Goal: Task Accomplishment & Management: Manage account settings

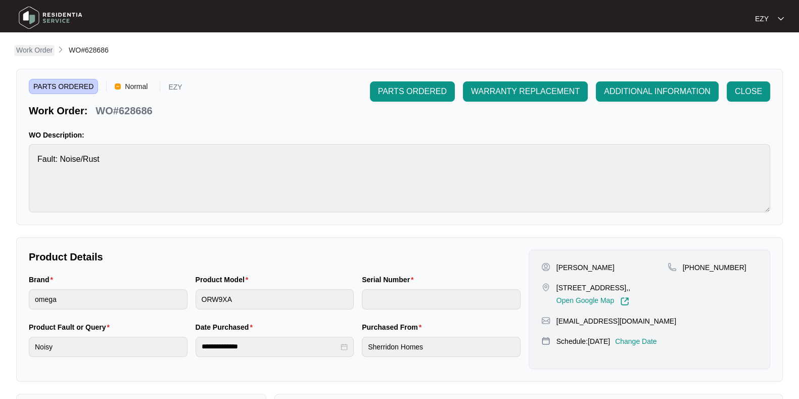
click at [40, 49] on p "Work Order" at bounding box center [34, 50] width 36 height 10
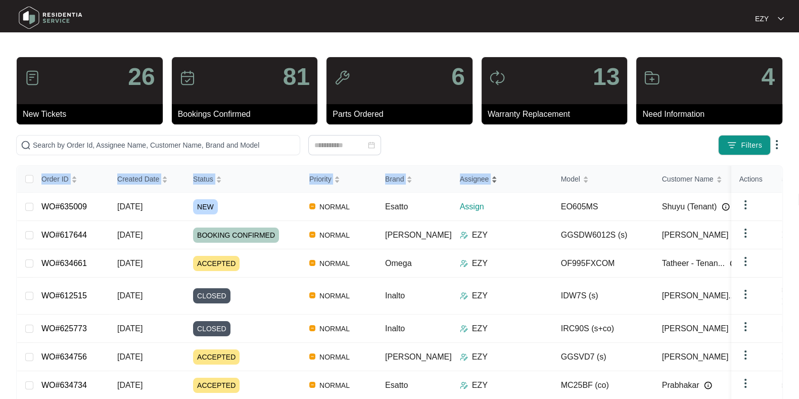
drag, startPoint x: 376, startPoint y: 226, endPoint x: 447, endPoint y: 193, distance: 77.8
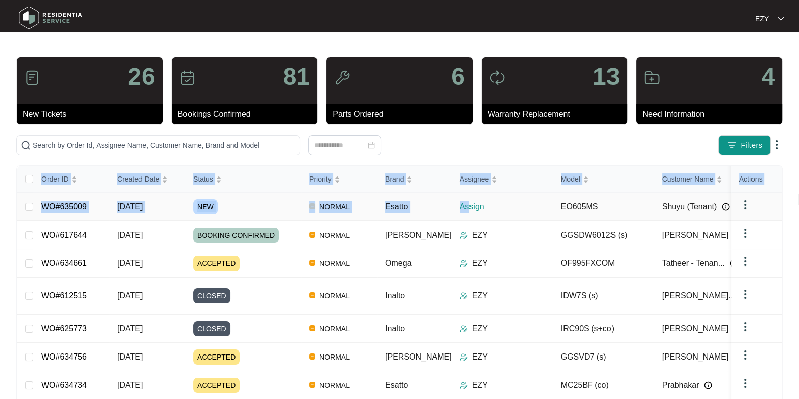
scroll to position [25, 0]
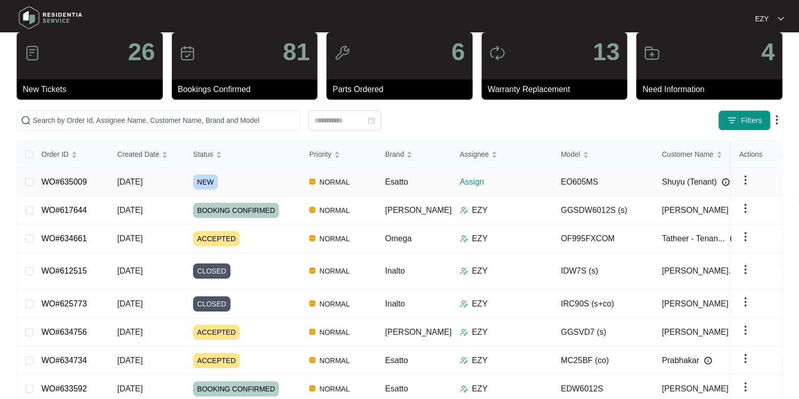
click at [608, 176] on td "EO605MS" at bounding box center [603, 182] width 101 height 28
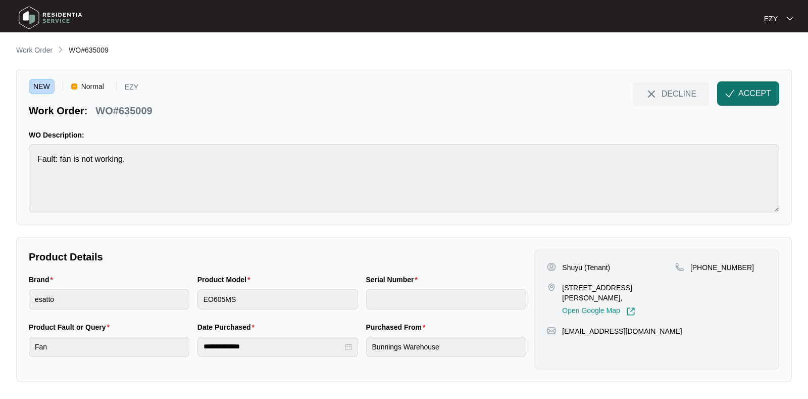
click at [768, 97] on span "ACCEPT" at bounding box center [755, 93] width 33 height 12
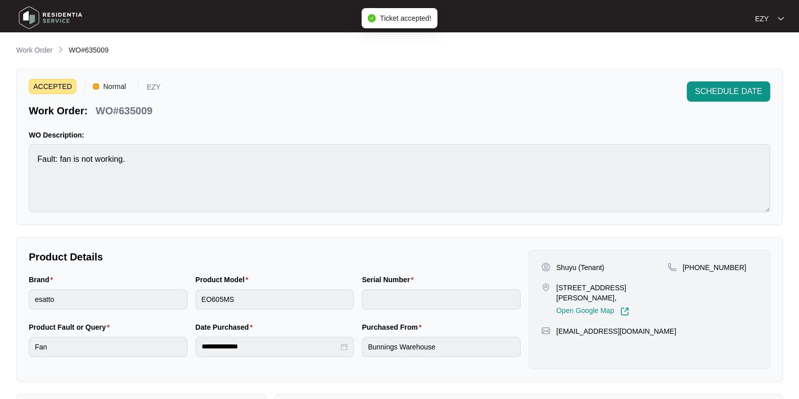
click at [120, 110] on p "WO#635009" at bounding box center [124, 111] width 57 height 14
copy div "WO#635009 SCHEDULE DATE"
click at [557, 266] on p "Shuyu (Tenant)" at bounding box center [580, 267] width 48 height 10
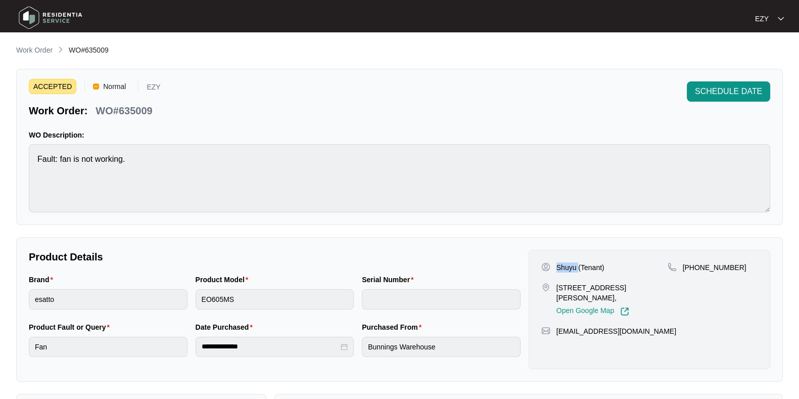
click at [557, 266] on p "Shuyu (Tenant)" at bounding box center [580, 267] width 48 height 10
copy p "Shuyu (Tenant)"
click at [634, 263] on div "Shuyu (Tenant)" at bounding box center [604, 267] width 126 height 10
drag, startPoint x: 626, startPoint y: 262, endPoint x: 579, endPoint y: 265, distance: 47.1
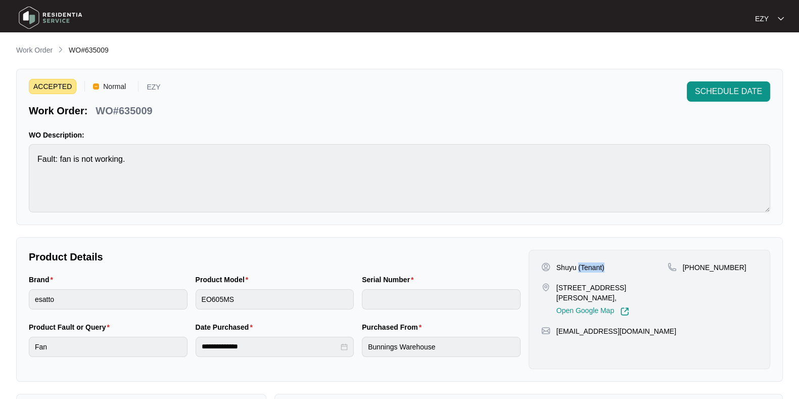
click at [579, 265] on div "Shuyu (Tenant)" at bounding box center [604, 267] width 126 height 10
copy p "(Tenant)"
click at [571, 295] on p "[STREET_ADDRESS][PERSON_NAME]," at bounding box center [611, 292] width 111 height 20
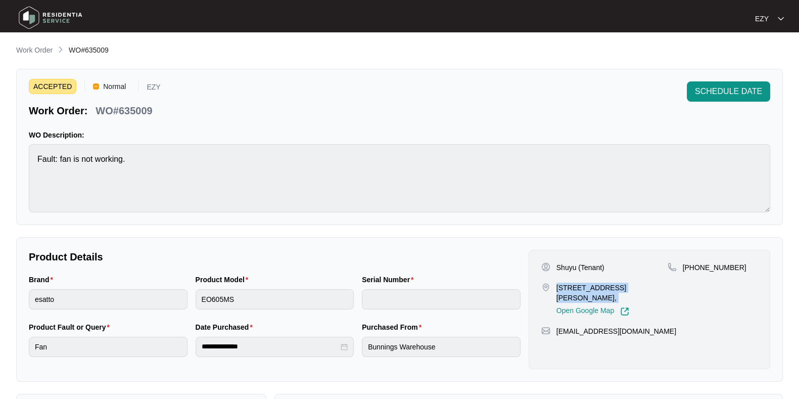
copy p "[STREET_ADDRESS][PERSON_NAME],"
drag, startPoint x: 745, startPoint y: 268, endPoint x: 695, endPoint y: 270, distance: 49.5
click at [695, 270] on div "[PHONE_NUMBER]" at bounding box center [712, 267] width 90 height 10
copy p "411197806"
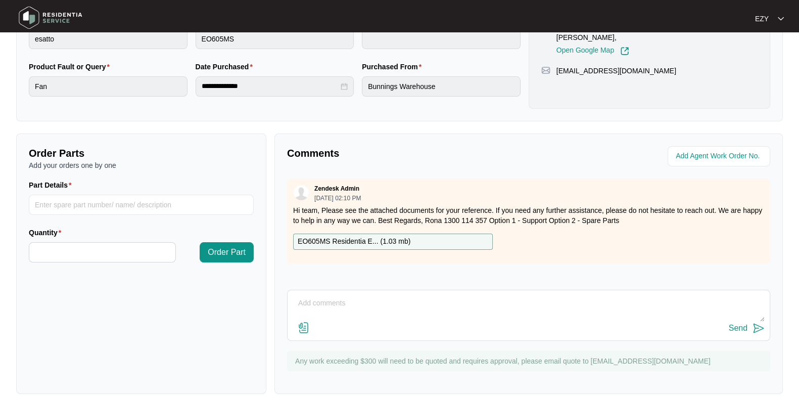
scroll to position [270, 0]
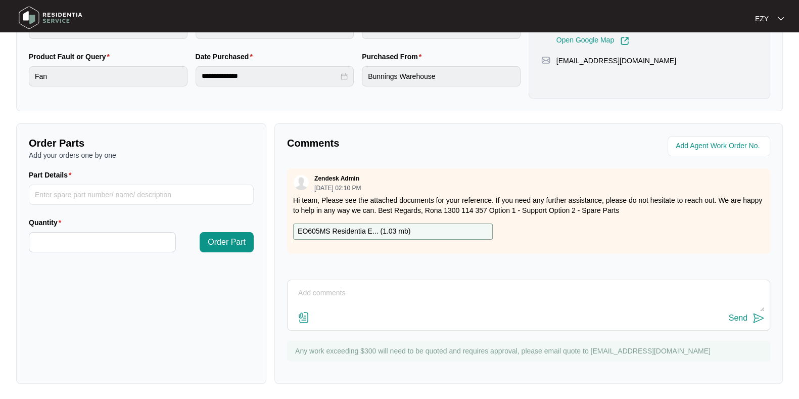
click at [364, 226] on p "EO605MS Residentia E... ( 1.03 mb )" at bounding box center [354, 231] width 113 height 11
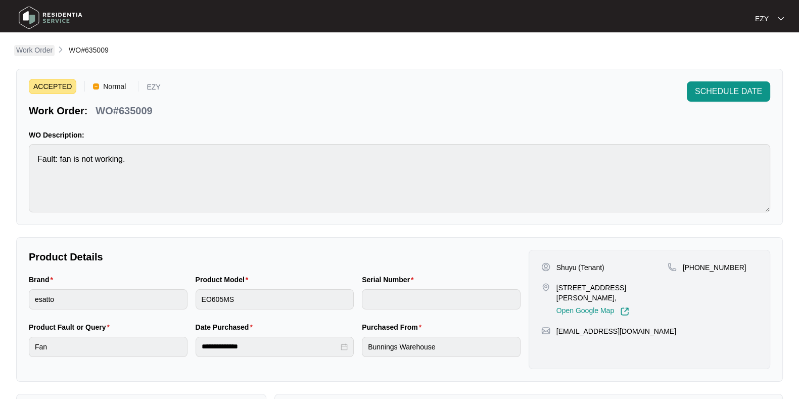
click at [37, 47] on p "Work Order" at bounding box center [34, 50] width 36 height 10
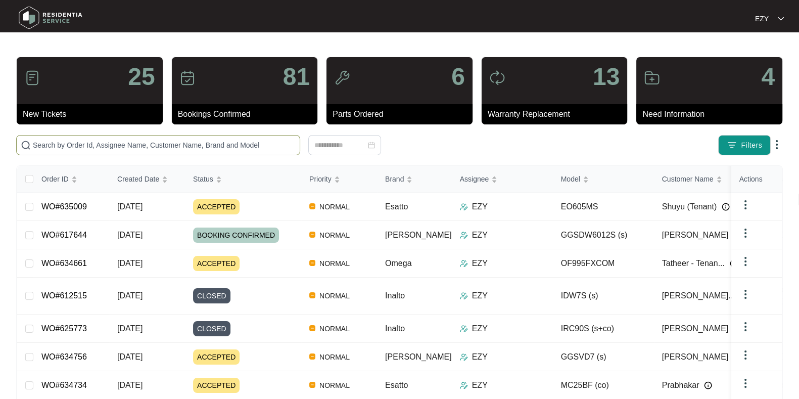
click at [207, 148] on input "text" at bounding box center [164, 144] width 263 height 11
paste input "633160"
type input "633160"
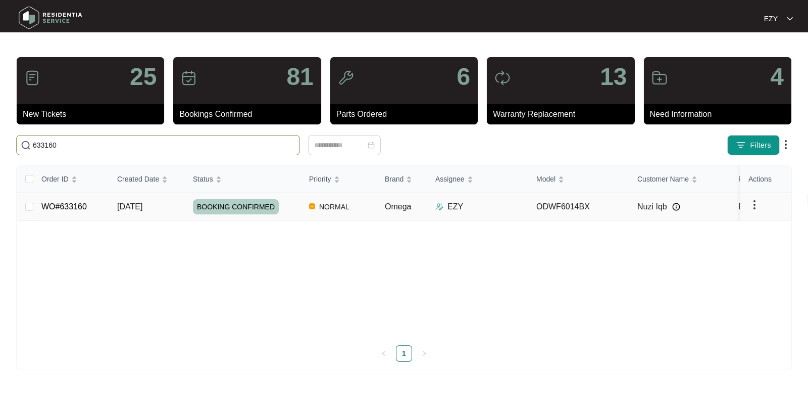
click at [290, 211] on div "BOOKING CONFIRMED" at bounding box center [247, 206] width 108 height 15
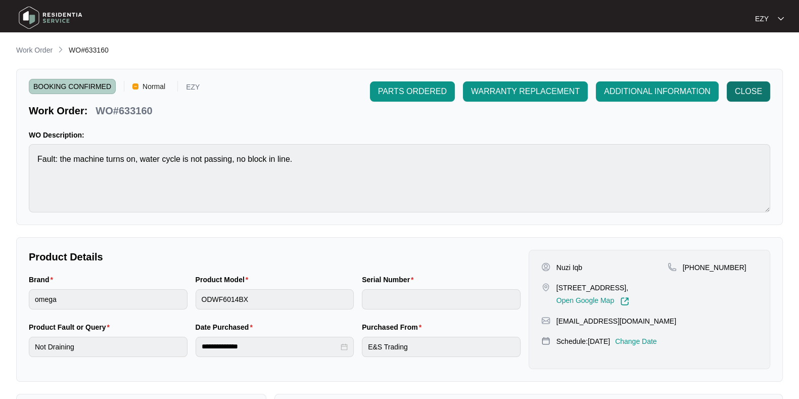
click at [765, 90] on button "CLOSE" at bounding box center [748, 91] width 43 height 20
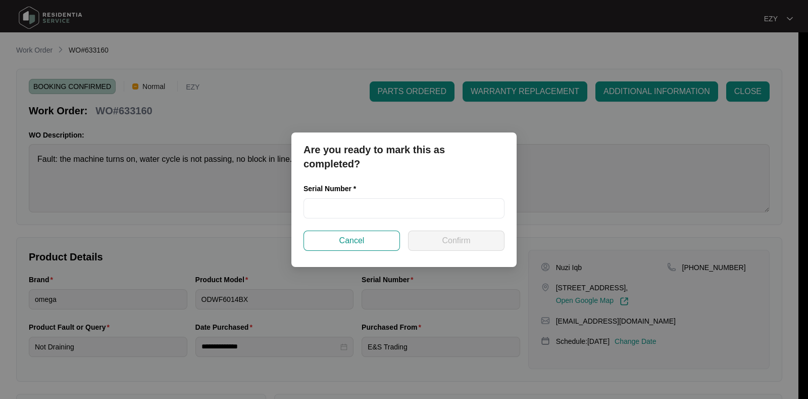
click at [395, 219] on div "Serial Number *" at bounding box center [404, 206] width 209 height 47
click at [394, 217] on input "text" at bounding box center [404, 208] width 201 height 20
paste input "24013796030100006"
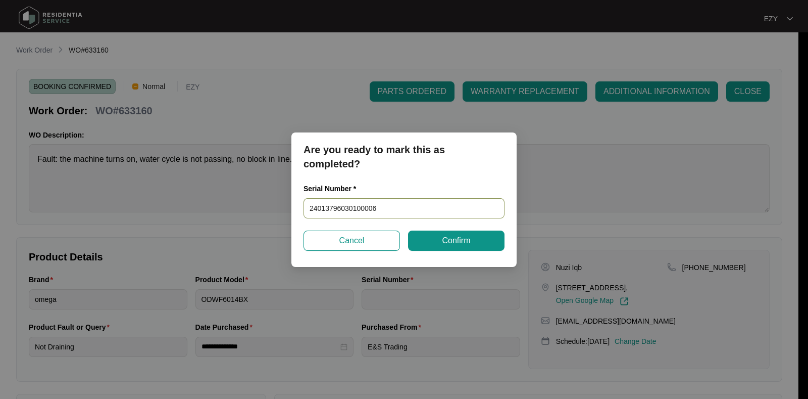
click at [394, 217] on input "24013796030100006" at bounding box center [404, 208] width 201 height 20
type input "24013796030100006"
click at [450, 244] on span "Confirm" at bounding box center [456, 240] width 28 height 12
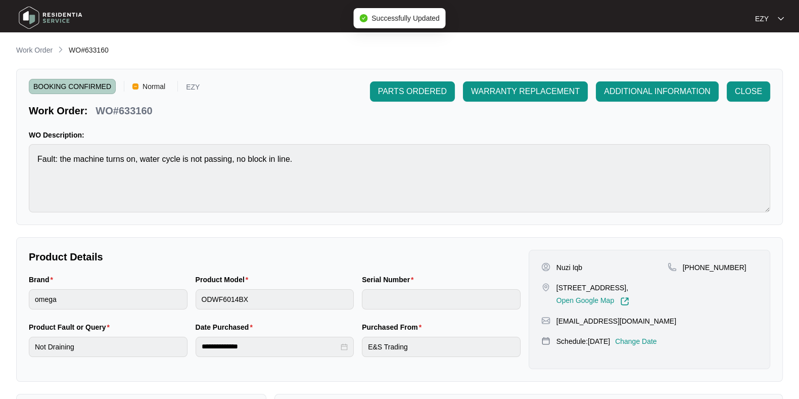
type input "24013796030100006"
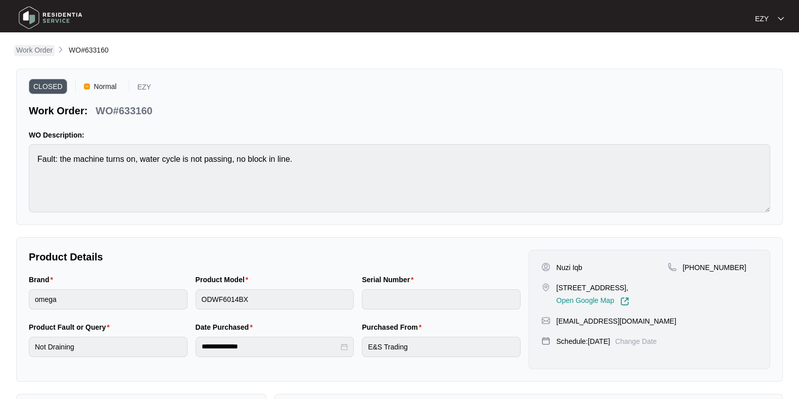
click at [35, 49] on p "Work Order" at bounding box center [34, 50] width 36 height 10
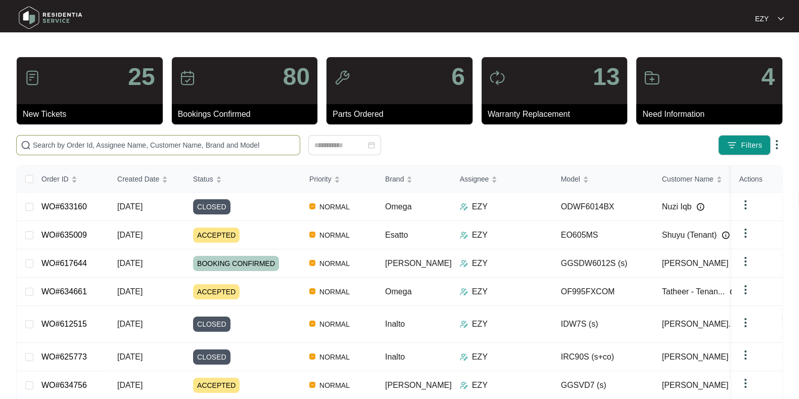
click at [240, 151] on span at bounding box center [158, 145] width 284 height 20
paste input "629633"
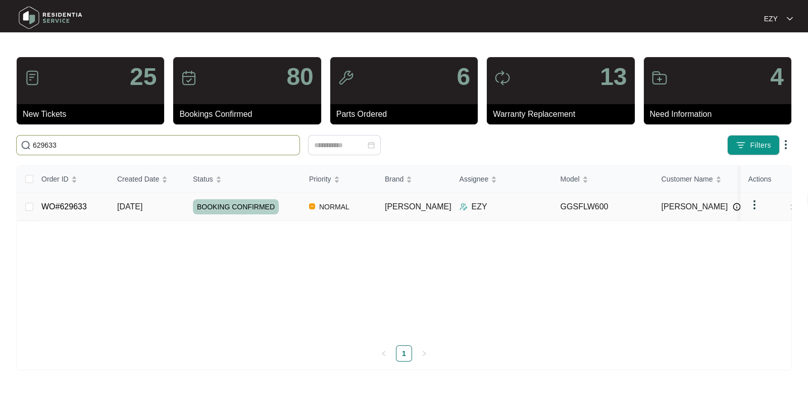
type input "629633"
click at [295, 204] on div "BOOKING CONFIRMED" at bounding box center [247, 206] width 108 height 15
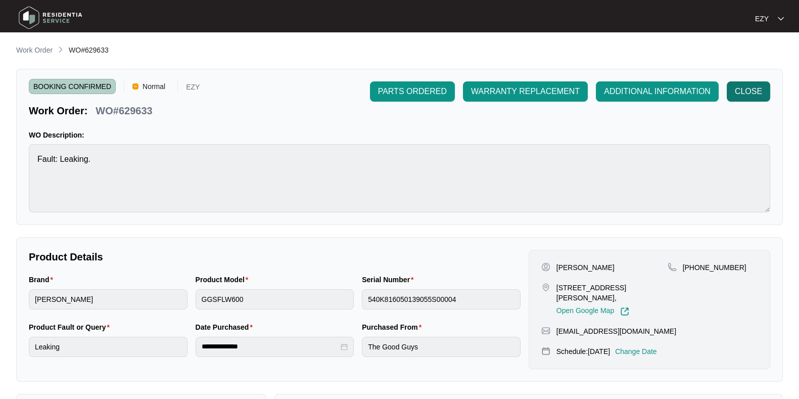
click at [746, 92] on span "CLOSE" at bounding box center [748, 91] width 27 height 12
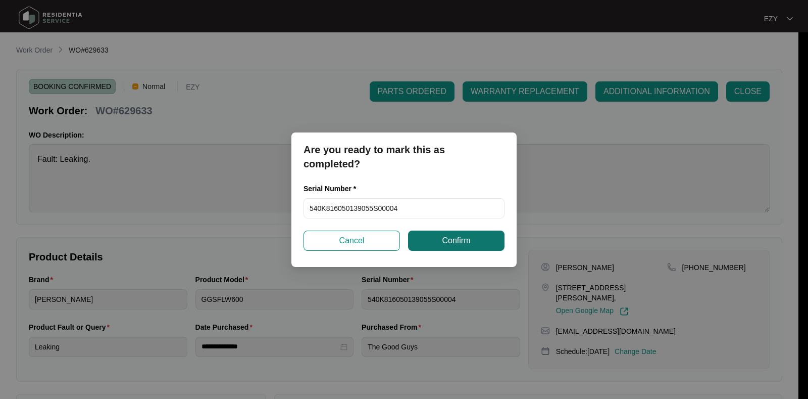
click at [442, 244] on span "Confirm" at bounding box center [456, 240] width 28 height 12
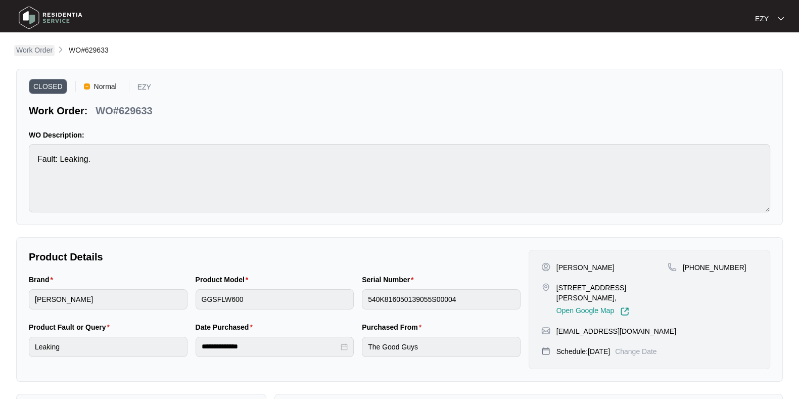
click at [29, 55] on p "Work Order" at bounding box center [34, 50] width 36 height 10
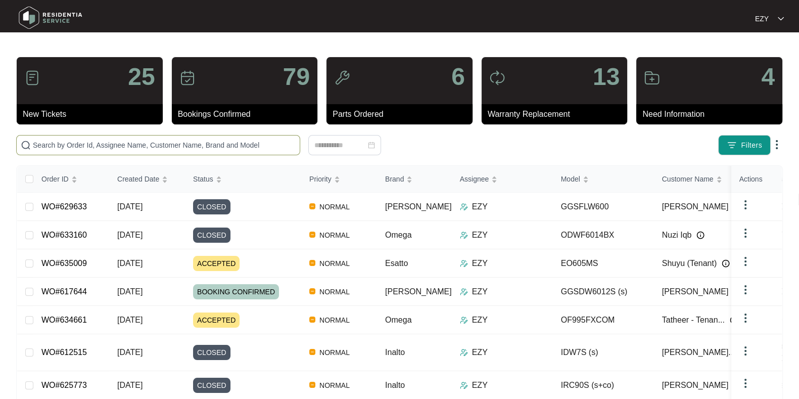
click at [259, 136] on span at bounding box center [158, 145] width 284 height 20
paste input "624100"
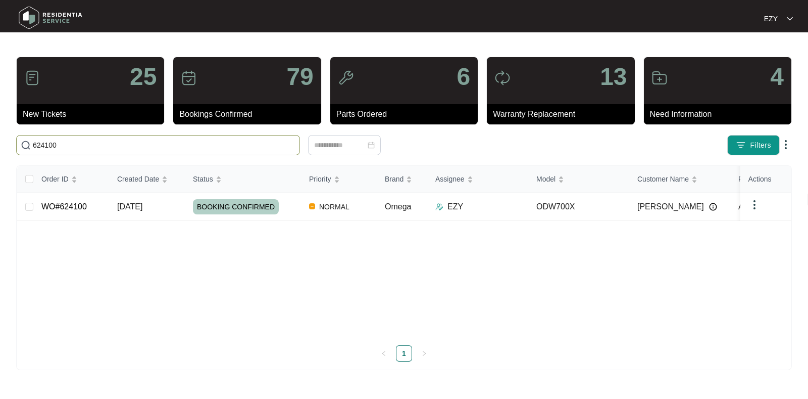
type input "624100"
click at [288, 202] on div "BOOKING CONFIRMED" at bounding box center [247, 206] width 108 height 15
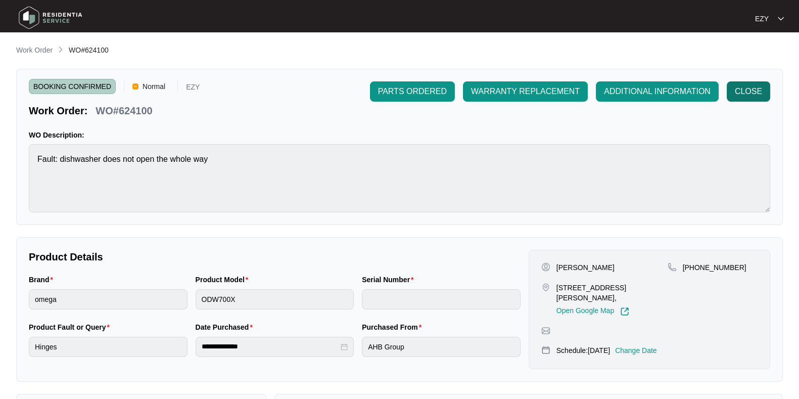
click at [743, 87] on span "CLOSE" at bounding box center [748, 91] width 27 height 12
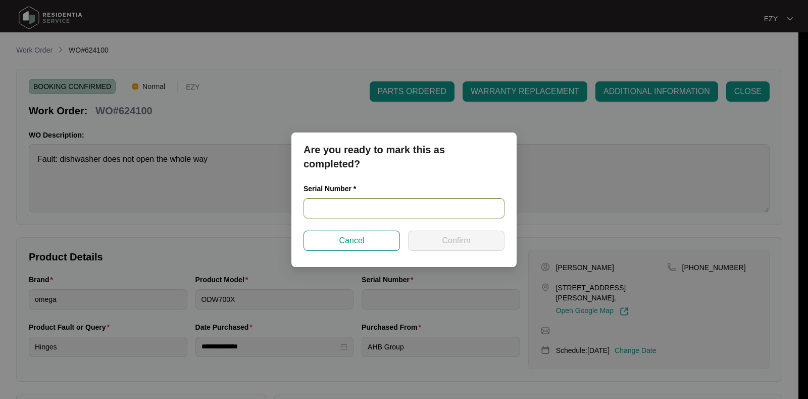
click at [409, 217] on input "text" at bounding box center [404, 208] width 201 height 20
paste input "24088267010400009"
type input "24088267010400009"
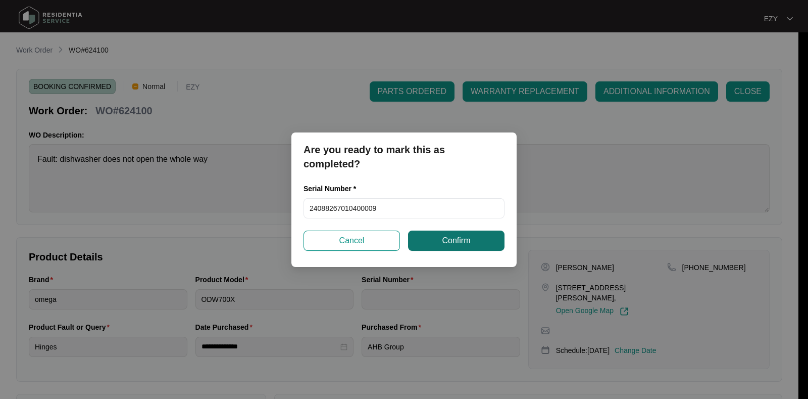
click at [443, 242] on span "Confirm" at bounding box center [456, 240] width 28 height 12
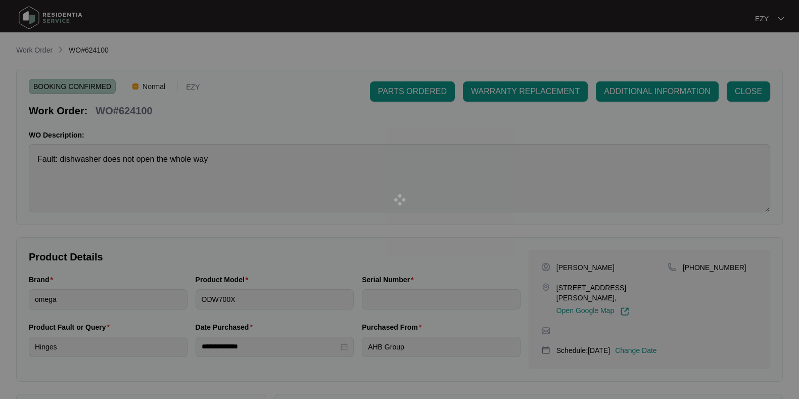
type input "24088267010400009"
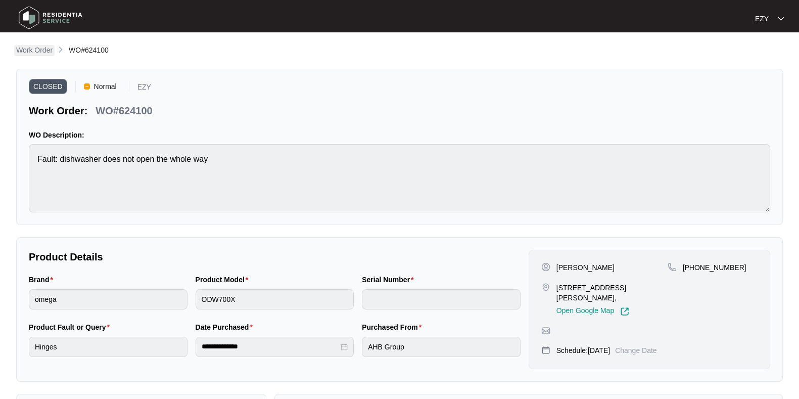
click at [38, 52] on p "Work Order" at bounding box center [34, 50] width 36 height 10
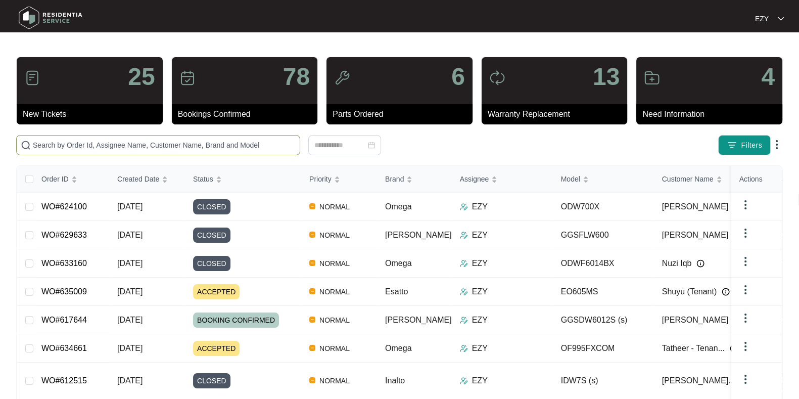
click at [256, 152] on span at bounding box center [158, 145] width 284 height 20
click at [243, 144] on input "text" at bounding box center [164, 144] width 263 height 11
paste input "628686"
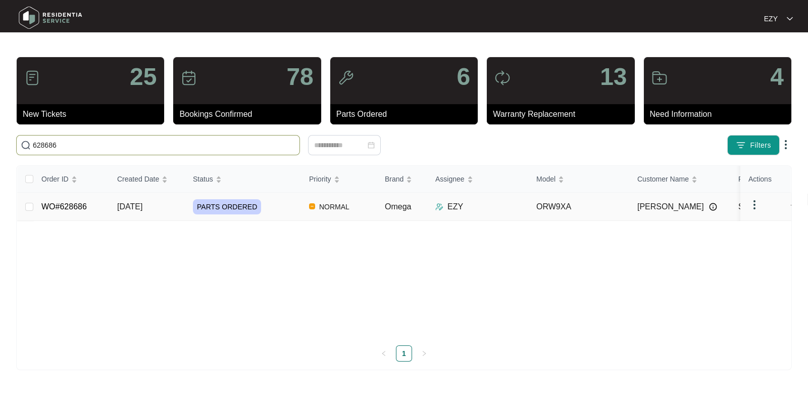
type input "628686"
click at [290, 207] on div "PARTS ORDERED" at bounding box center [247, 206] width 108 height 15
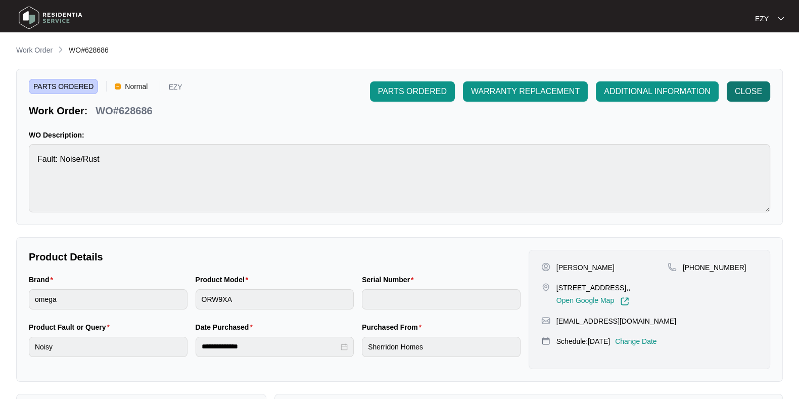
click at [742, 98] on button "CLOSE" at bounding box center [748, 91] width 43 height 20
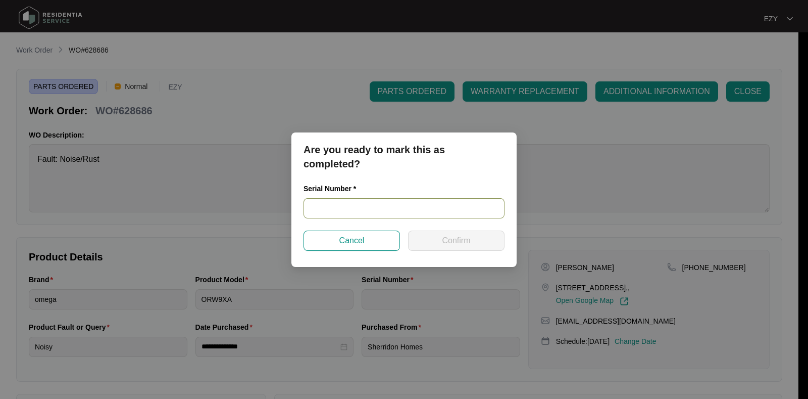
click at [351, 212] on input "text" at bounding box center [404, 208] width 201 height 20
paste input "ORW9XLAT230800276"
type input "ORW9XLAT230800276"
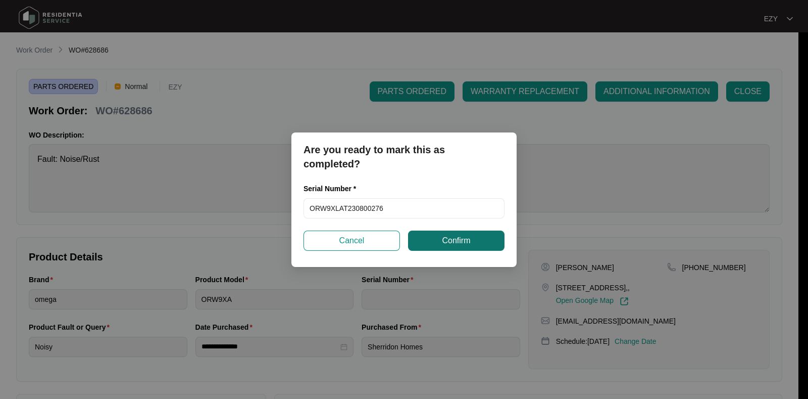
click at [455, 231] on button "Confirm" at bounding box center [456, 240] width 97 height 20
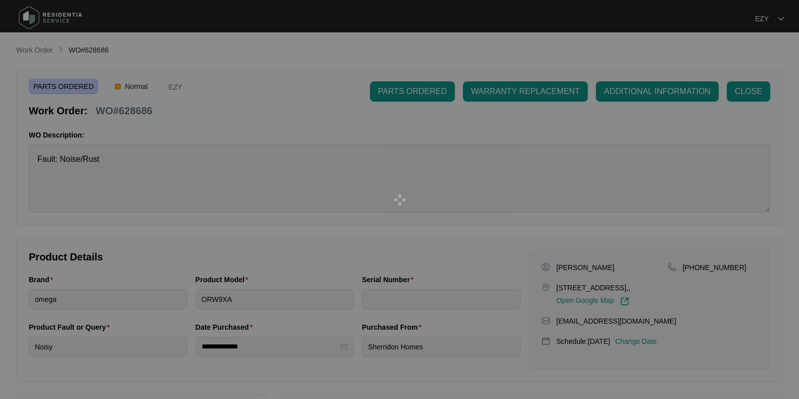
type input "ORW9XLAT230800276"
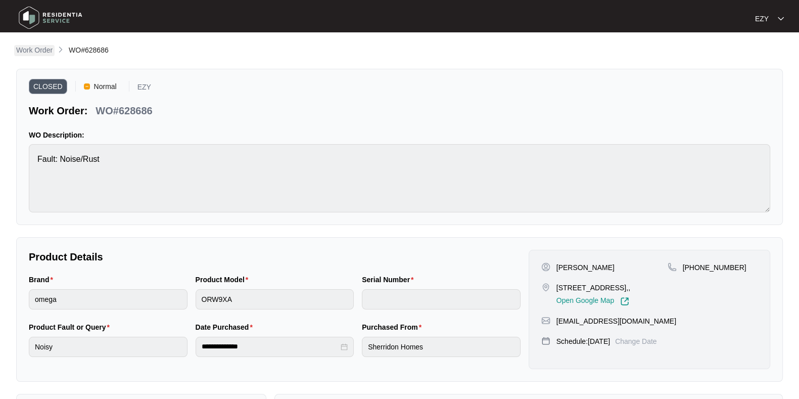
click at [40, 51] on p "Work Order" at bounding box center [34, 50] width 36 height 10
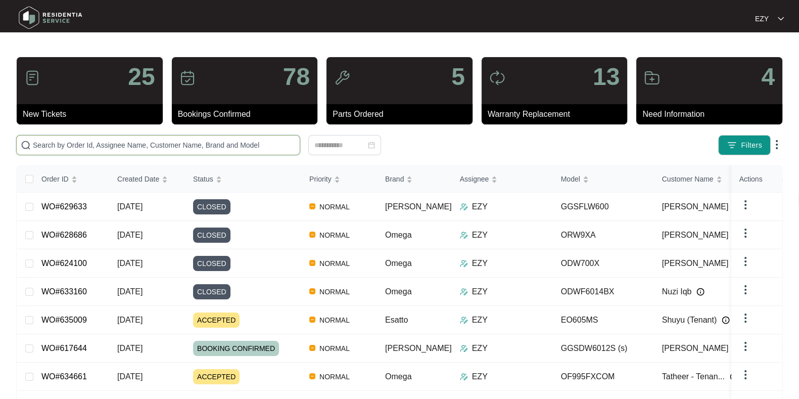
click at [263, 140] on input "text" at bounding box center [164, 144] width 263 height 11
paste input "632479"
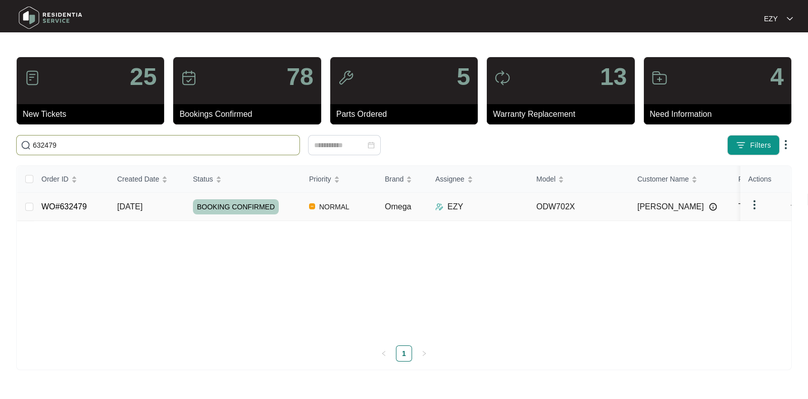
type input "632479"
click at [303, 199] on td "NORMAL" at bounding box center [339, 207] width 76 height 28
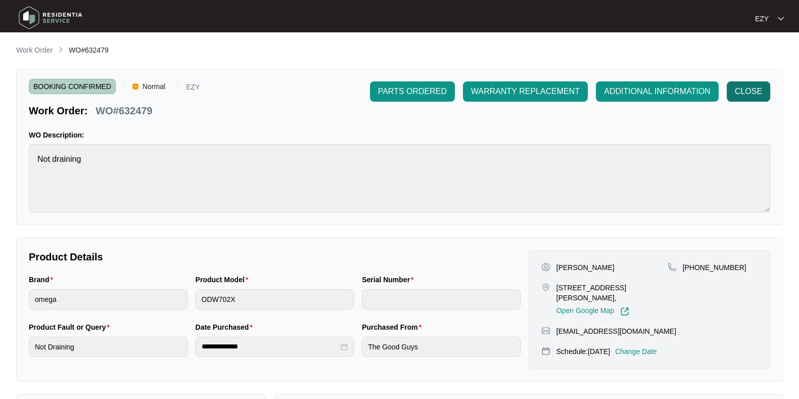
click at [746, 91] on span "CLOSE" at bounding box center [748, 91] width 27 height 12
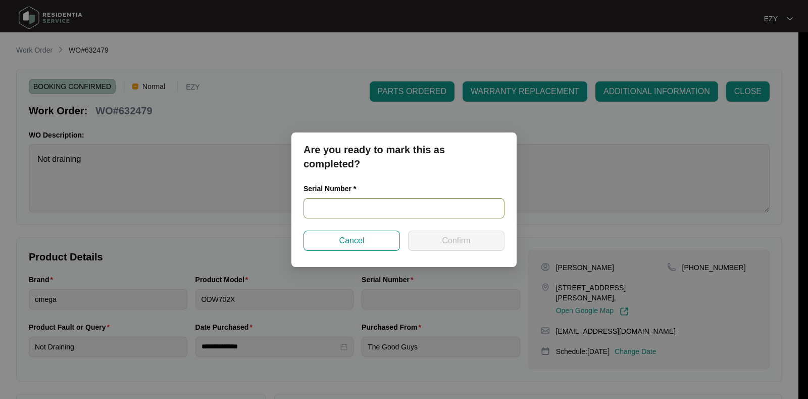
click at [399, 207] on input "text" at bounding box center [404, 208] width 201 height 20
paste input "22095283020500096"
type input "22095283020500096"
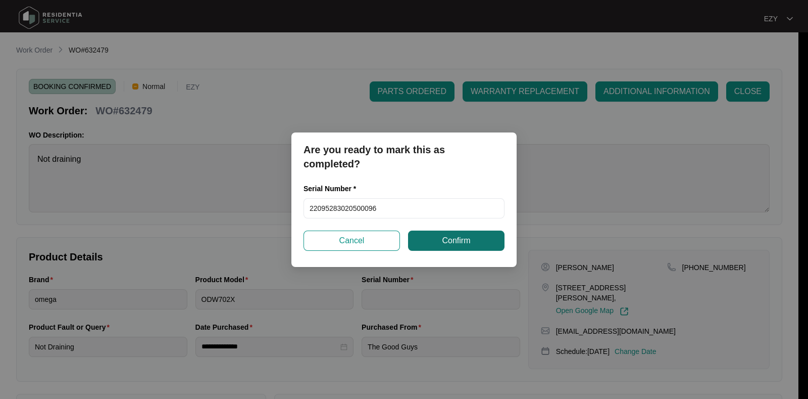
click at [435, 241] on button "Confirm" at bounding box center [456, 240] width 97 height 20
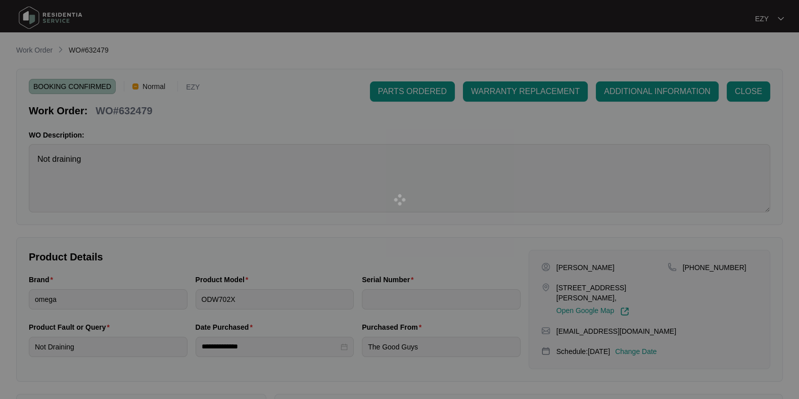
type input "22095283020500096"
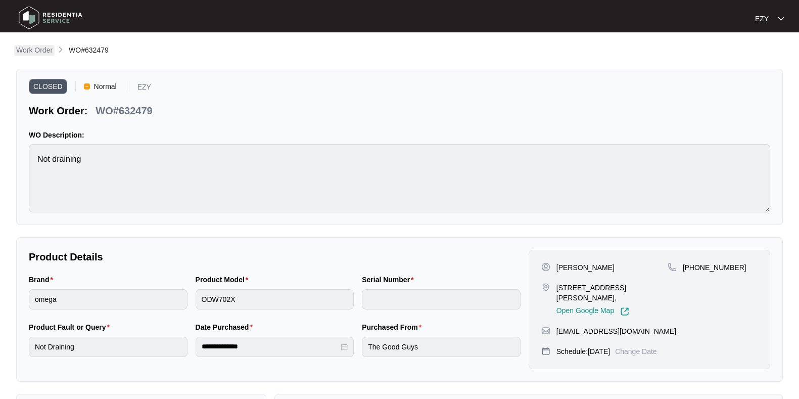
click at [44, 51] on p "Work Order" at bounding box center [34, 50] width 36 height 10
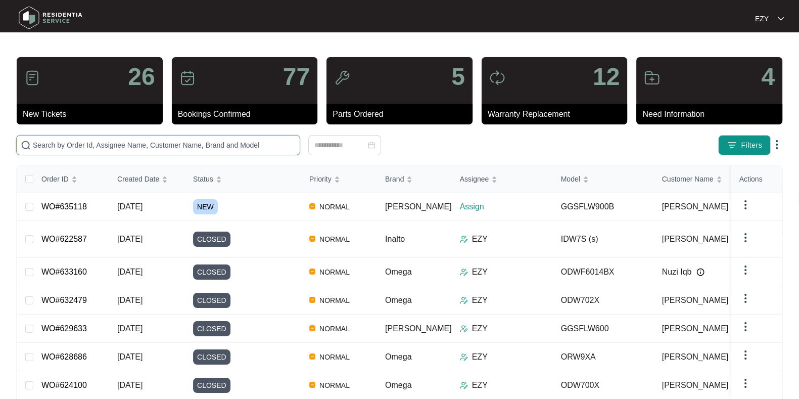
click at [159, 141] on input "text" at bounding box center [164, 144] width 263 height 11
paste input "622587"
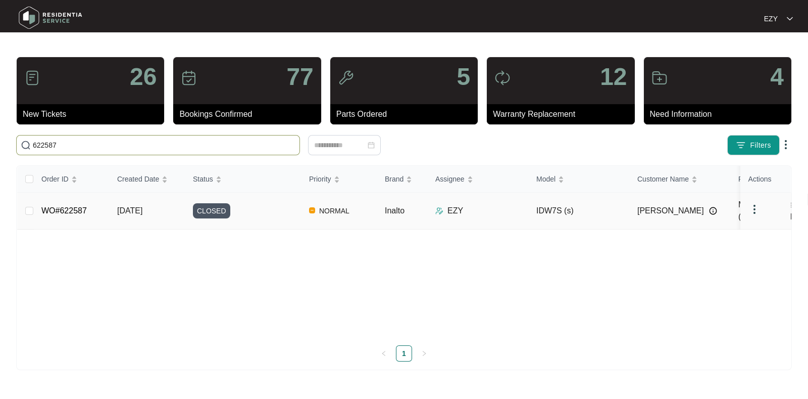
type input "622587"
click at [276, 208] on div "CLOSED" at bounding box center [247, 210] width 108 height 15
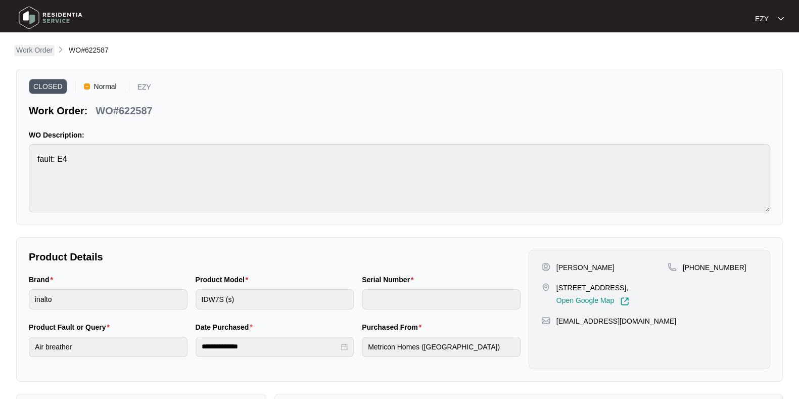
click at [20, 50] on p "Work Order" at bounding box center [34, 50] width 36 height 10
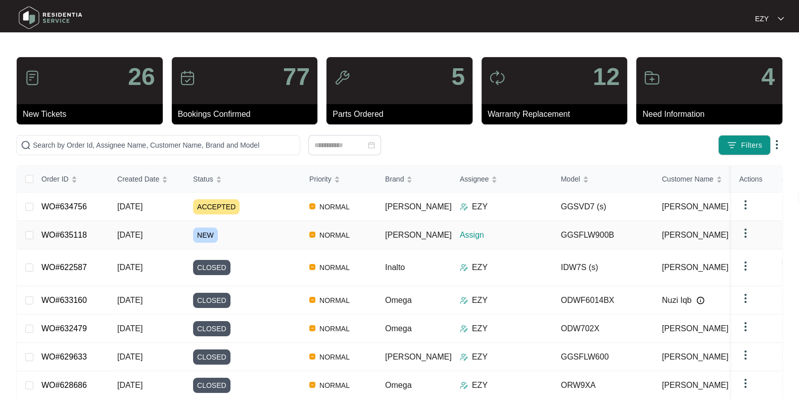
click at [258, 233] on div "NEW" at bounding box center [247, 234] width 108 height 15
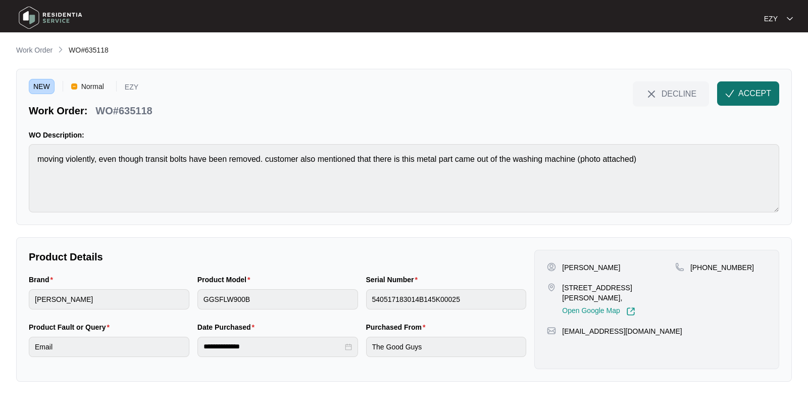
click at [749, 95] on span "ACCEPT" at bounding box center [755, 93] width 33 height 12
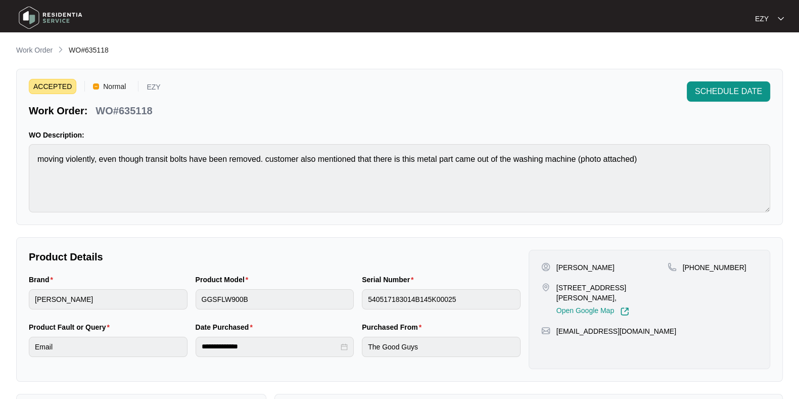
click at [127, 105] on p "WO#635118" at bounding box center [124, 111] width 57 height 14
copy div "WO#635118 SCHEDULE DATE"
click at [567, 268] on p "[PERSON_NAME]" at bounding box center [585, 267] width 58 height 10
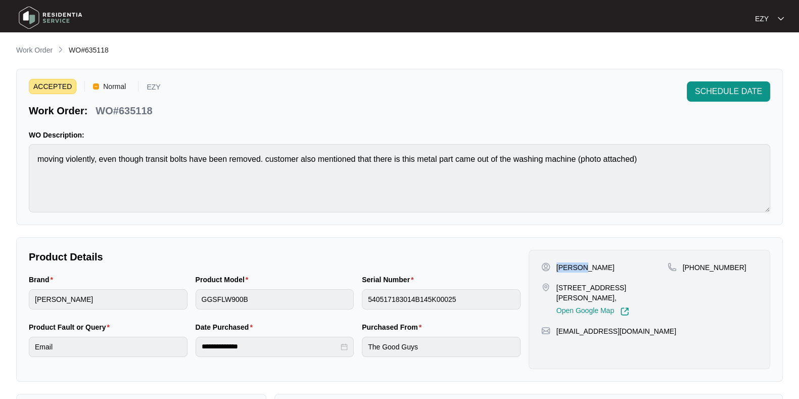
click at [567, 268] on p "[PERSON_NAME]" at bounding box center [585, 267] width 58 height 10
copy p "[PERSON_NAME]"
click at [581, 288] on p "[STREET_ADDRESS][PERSON_NAME]," at bounding box center [611, 292] width 111 height 20
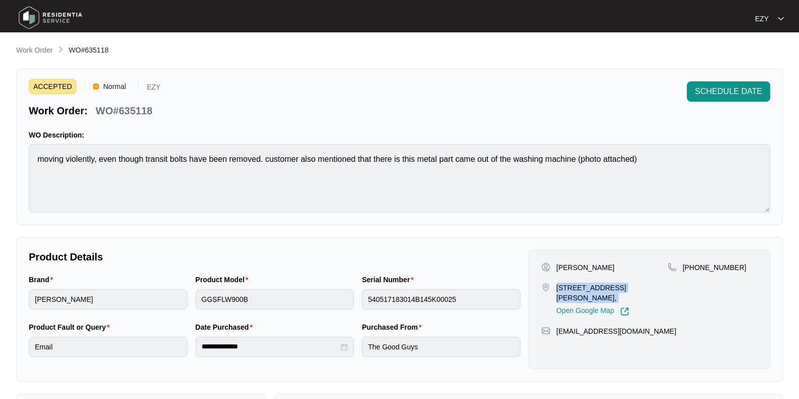
click at [581, 288] on p "[STREET_ADDRESS][PERSON_NAME]," at bounding box center [611, 292] width 111 height 20
copy p "[STREET_ADDRESS][PERSON_NAME],"
drag, startPoint x: 745, startPoint y: 263, endPoint x: 693, endPoint y: 268, distance: 52.3
click at [693, 268] on div "[PHONE_NUMBER]" at bounding box center [712, 267] width 90 height 10
copy p "423905402"
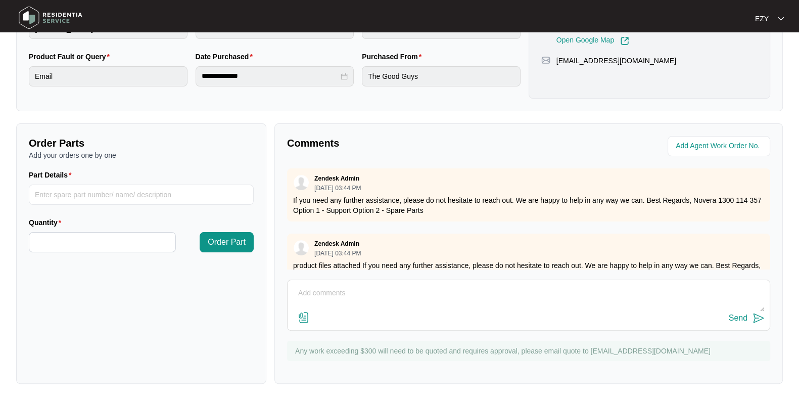
scroll to position [59, 0]
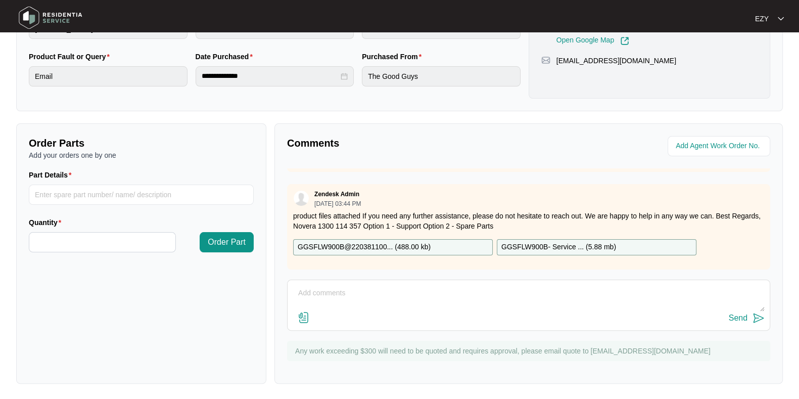
click at [349, 242] on p "GGSFLW900B@220381100... ( 488.00 kb )" at bounding box center [364, 247] width 133 height 11
click at [521, 242] on p "GGSFLW900B- Service ... ( 5.88 mb )" at bounding box center [558, 247] width 115 height 11
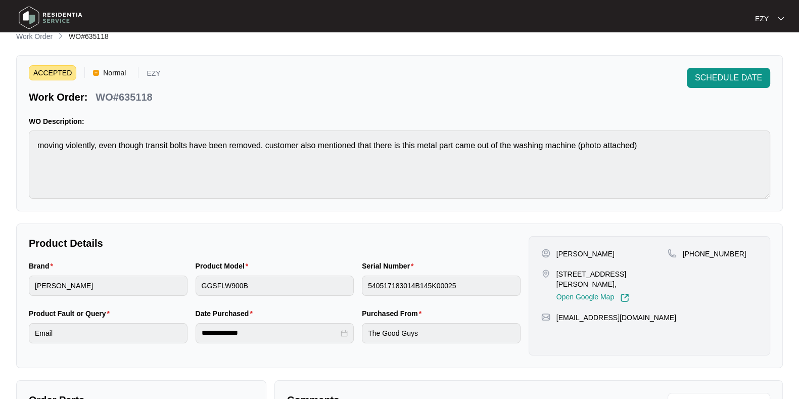
scroll to position [0, 0]
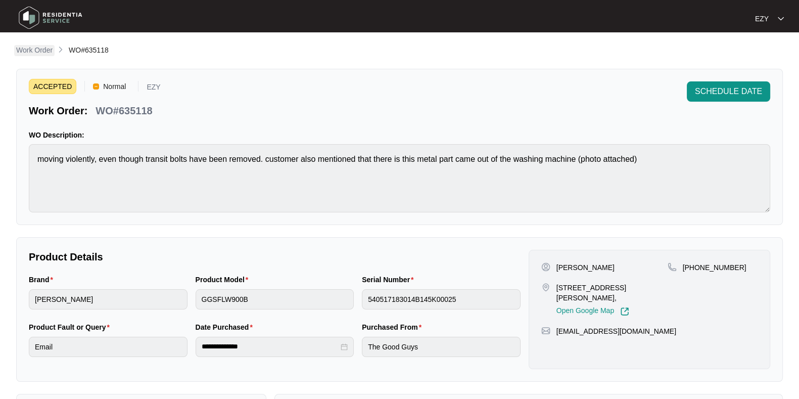
click at [40, 51] on p "Work Order" at bounding box center [34, 50] width 36 height 10
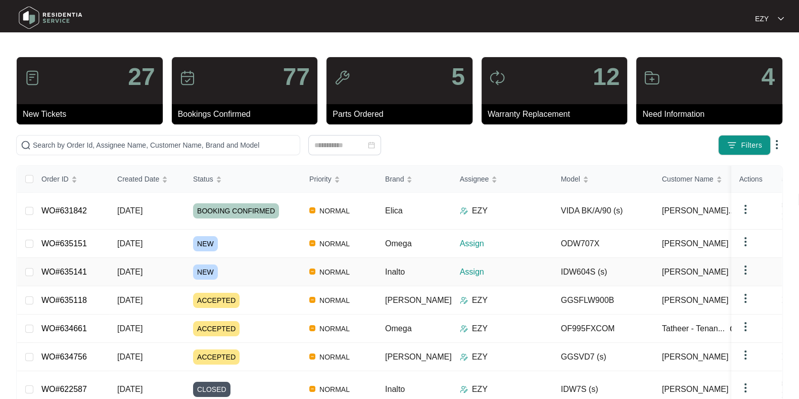
click at [262, 264] on div "NEW" at bounding box center [247, 271] width 108 height 15
